Goal: Task Accomplishment & Management: Use online tool/utility

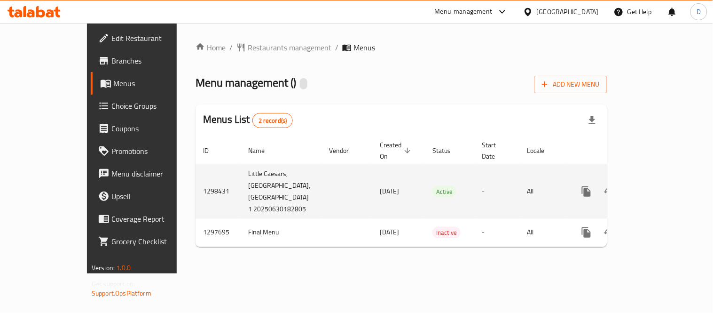
click at [660, 186] on icon "enhanced table" at bounding box center [654, 191] width 11 height 11
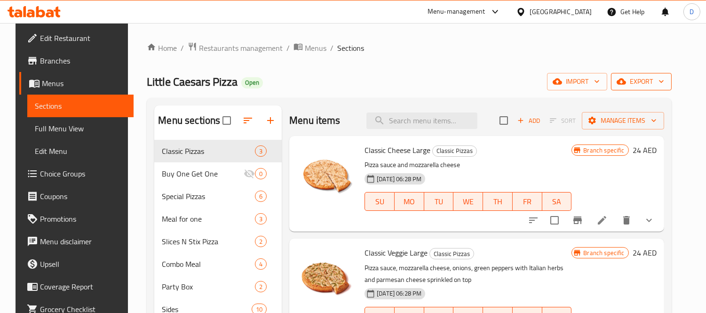
click at [664, 83] on span "export" at bounding box center [641, 82] width 46 height 12
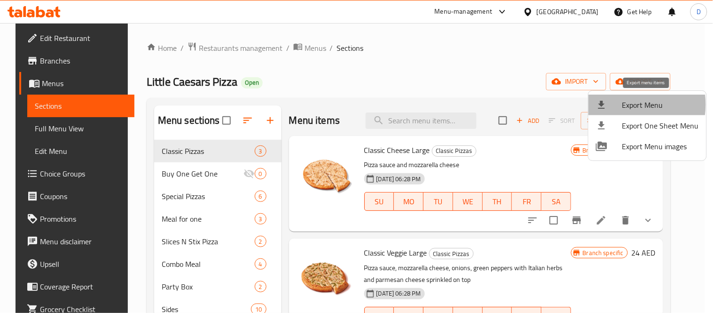
click at [619, 104] on div at bounding box center [609, 104] width 26 height 11
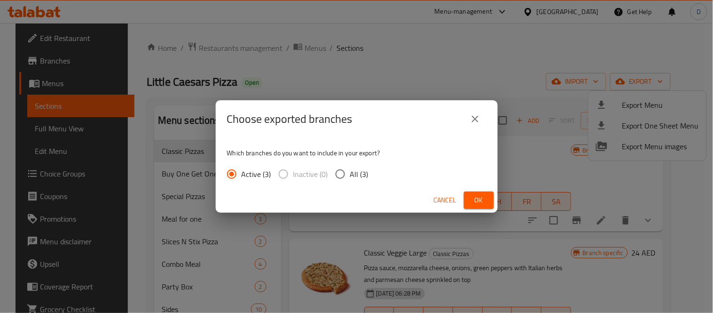
click at [353, 180] on span "All (3)" at bounding box center [359, 173] width 18 height 11
click at [350, 180] on input "All (3)" at bounding box center [341, 174] width 20 height 20
radio input "true"
click at [478, 199] on span "Ok" at bounding box center [479, 200] width 15 height 12
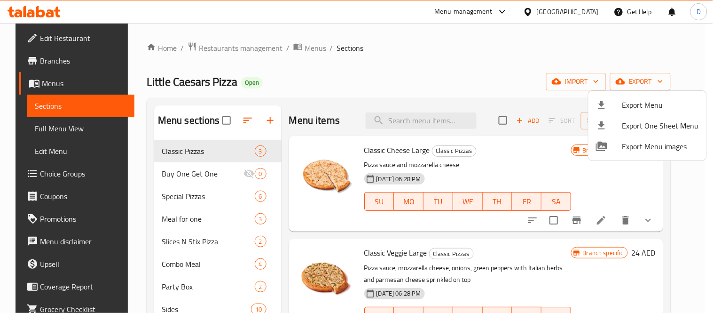
click at [48, 58] on div at bounding box center [356, 156] width 713 height 313
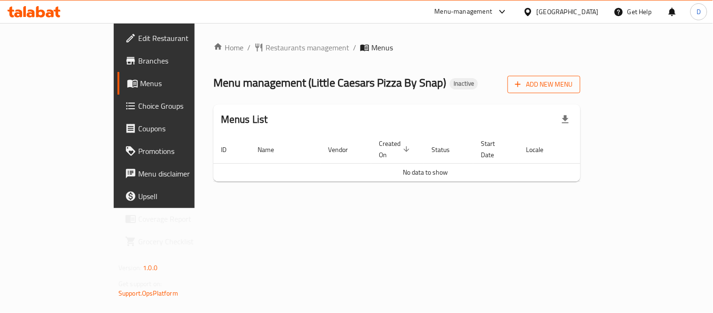
click at [573, 88] on span "Add New Menu" at bounding box center [544, 85] width 58 height 12
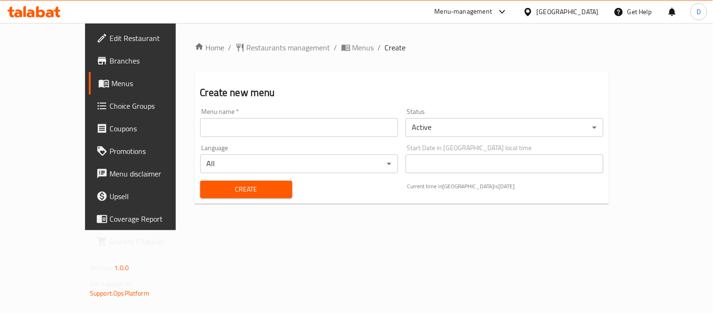
drag, startPoint x: 300, startPoint y: 130, endPoint x: 288, endPoint y: 142, distance: 17.0
click at [300, 130] on input "text" at bounding box center [299, 127] width 198 height 19
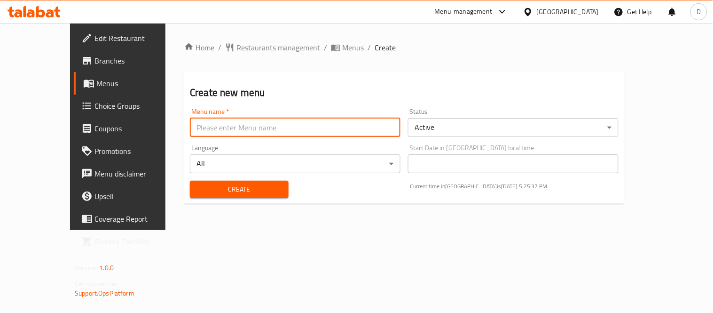
type input "menu"
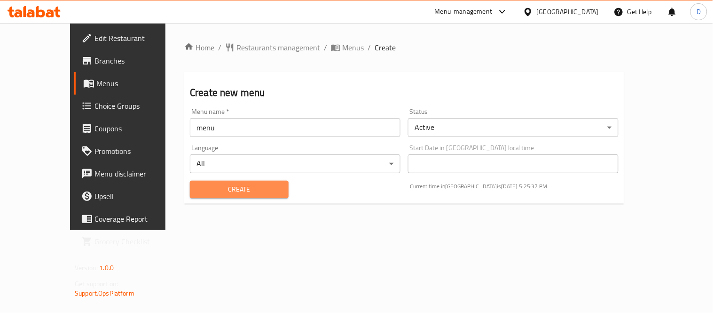
click at [222, 190] on span "Create" at bounding box center [240, 189] width 84 height 12
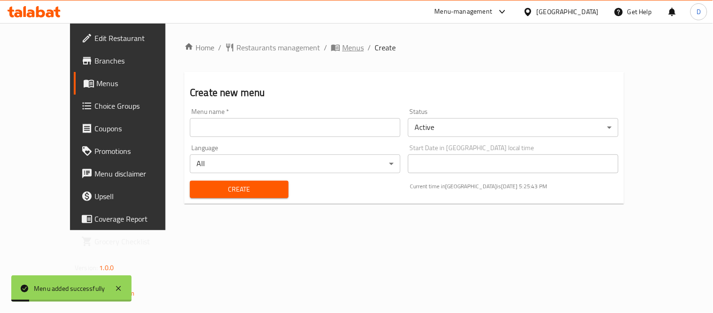
click at [342, 46] on span "Menus" at bounding box center [353, 47] width 22 height 11
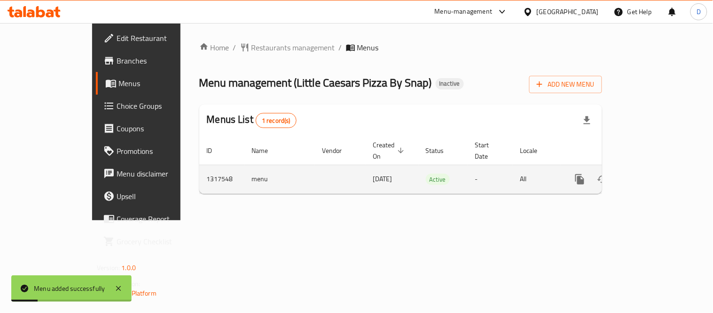
click at [654, 174] on icon "enhanced table" at bounding box center [647, 179] width 11 height 11
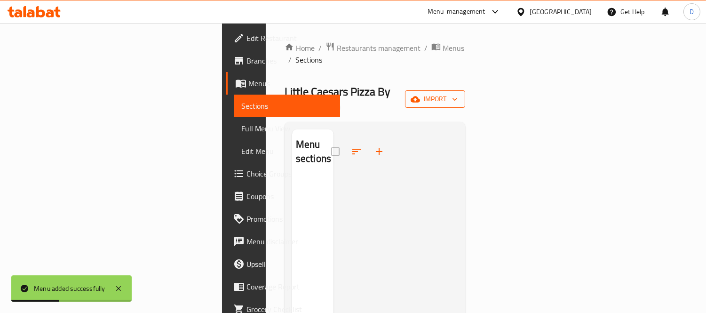
click at [458, 93] on span "import" at bounding box center [434, 99] width 45 height 12
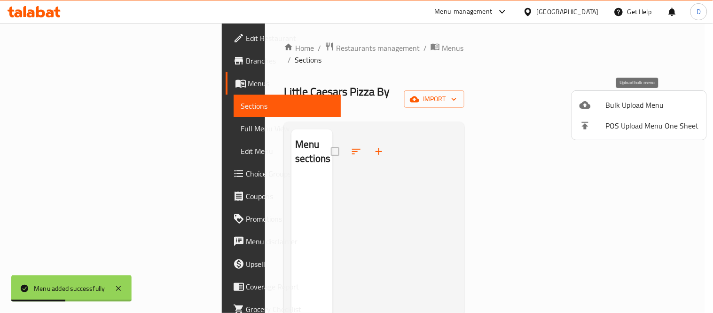
click at [633, 104] on span "Bulk Upload Menu" at bounding box center [652, 104] width 93 height 11
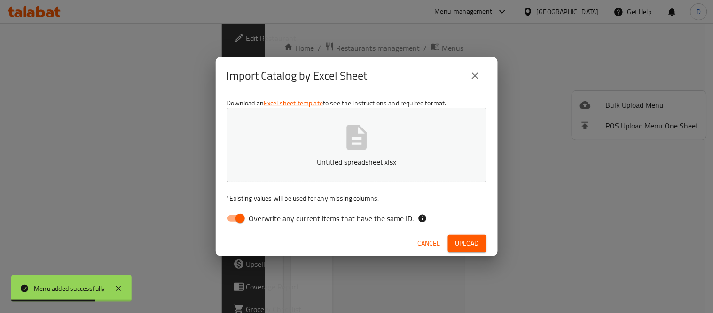
drag, startPoint x: 388, startPoint y: 217, endPoint x: 408, endPoint y: 225, distance: 21.6
click at [388, 217] on span "Overwrite any current items that have the same ID." at bounding box center [331, 218] width 165 height 11
click at [267, 217] on input "Overwrite any current items that have the same ID." at bounding box center [241, 218] width 54 height 18
checkbox input "false"
click at [466, 245] on span "Upload" at bounding box center [468, 244] width 24 height 12
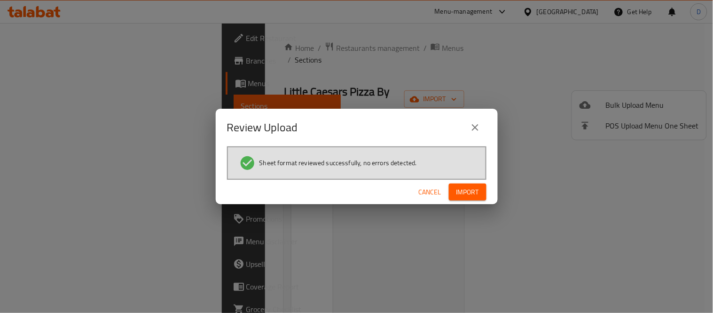
click at [483, 185] on button "Import" at bounding box center [468, 191] width 38 height 17
click at [465, 186] on span "Import" at bounding box center [468, 192] width 23 height 12
click at [469, 196] on span "Import" at bounding box center [468, 192] width 23 height 12
click at [469, 196] on span "button" at bounding box center [471, 191] width 15 height 9
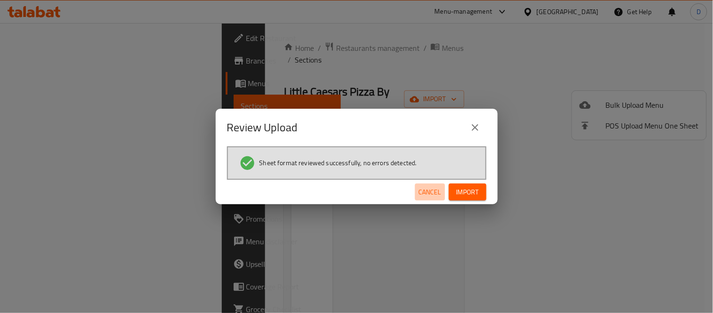
click at [424, 186] on span "Cancel" at bounding box center [430, 192] width 23 height 12
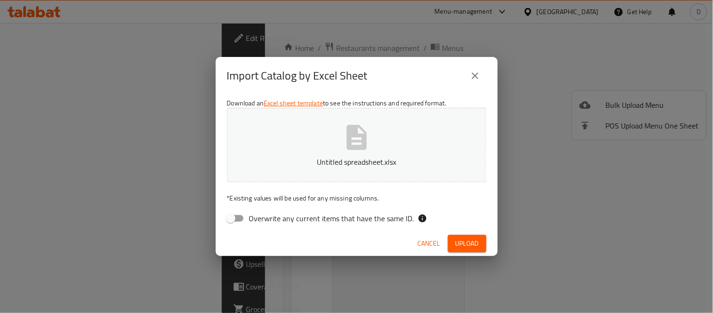
click at [391, 218] on span "Overwrite any current items that have the same ID." at bounding box center [331, 218] width 165 height 11
click at [258, 218] on input "Overwrite any current items that have the same ID." at bounding box center [231, 218] width 54 height 18
click at [403, 216] on span "Overwrite any current items that have the same ID." at bounding box center [331, 218] width 165 height 11
click at [267, 216] on input "Overwrite any current items that have the same ID." at bounding box center [241, 218] width 54 height 18
checkbox input "false"
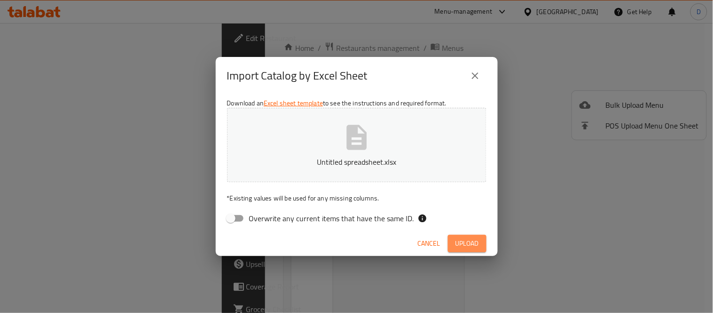
click at [463, 241] on span "Upload" at bounding box center [468, 244] width 24 height 12
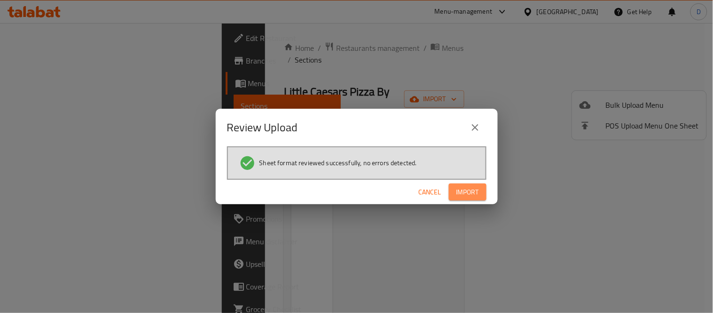
click at [468, 200] on button "Import" at bounding box center [468, 191] width 38 height 17
click at [474, 184] on button "Import" at bounding box center [468, 191] width 38 height 17
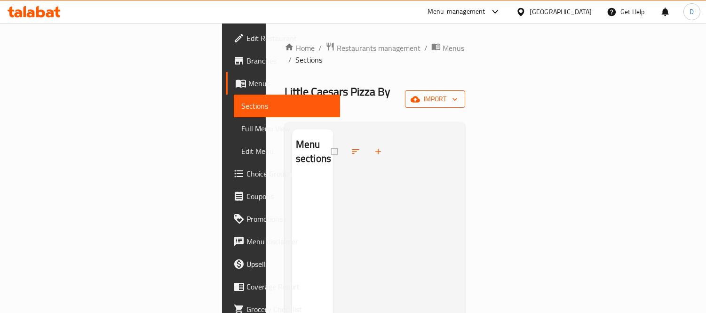
click at [458, 93] on span "import" at bounding box center [434, 99] width 45 height 12
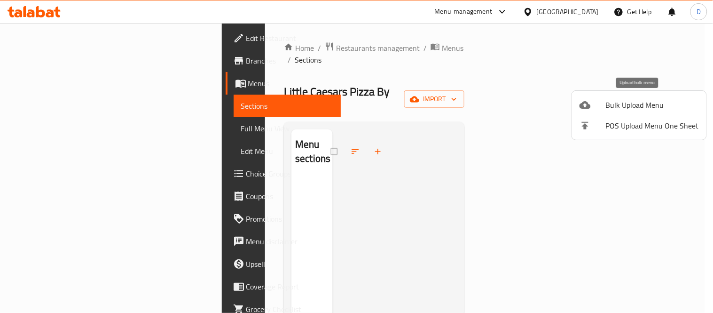
click at [630, 104] on span "Bulk Upload Menu" at bounding box center [652, 104] width 93 height 11
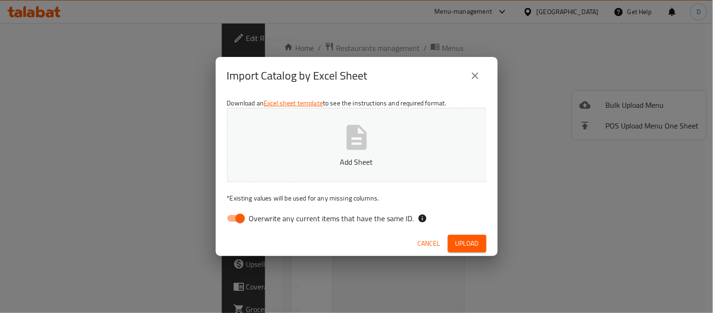
click at [352, 224] on span "Overwrite any current items that have the same ID." at bounding box center [331, 218] width 165 height 11
click at [267, 224] on input "Overwrite any current items that have the same ID." at bounding box center [241, 218] width 54 height 18
checkbox input "false"
click at [468, 238] on span "Upload" at bounding box center [468, 244] width 24 height 12
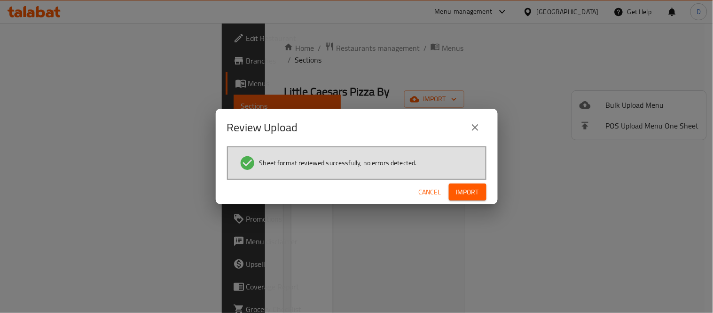
click at [471, 195] on span "Import" at bounding box center [468, 192] width 23 height 12
